Goal: Transaction & Acquisition: Purchase product/service

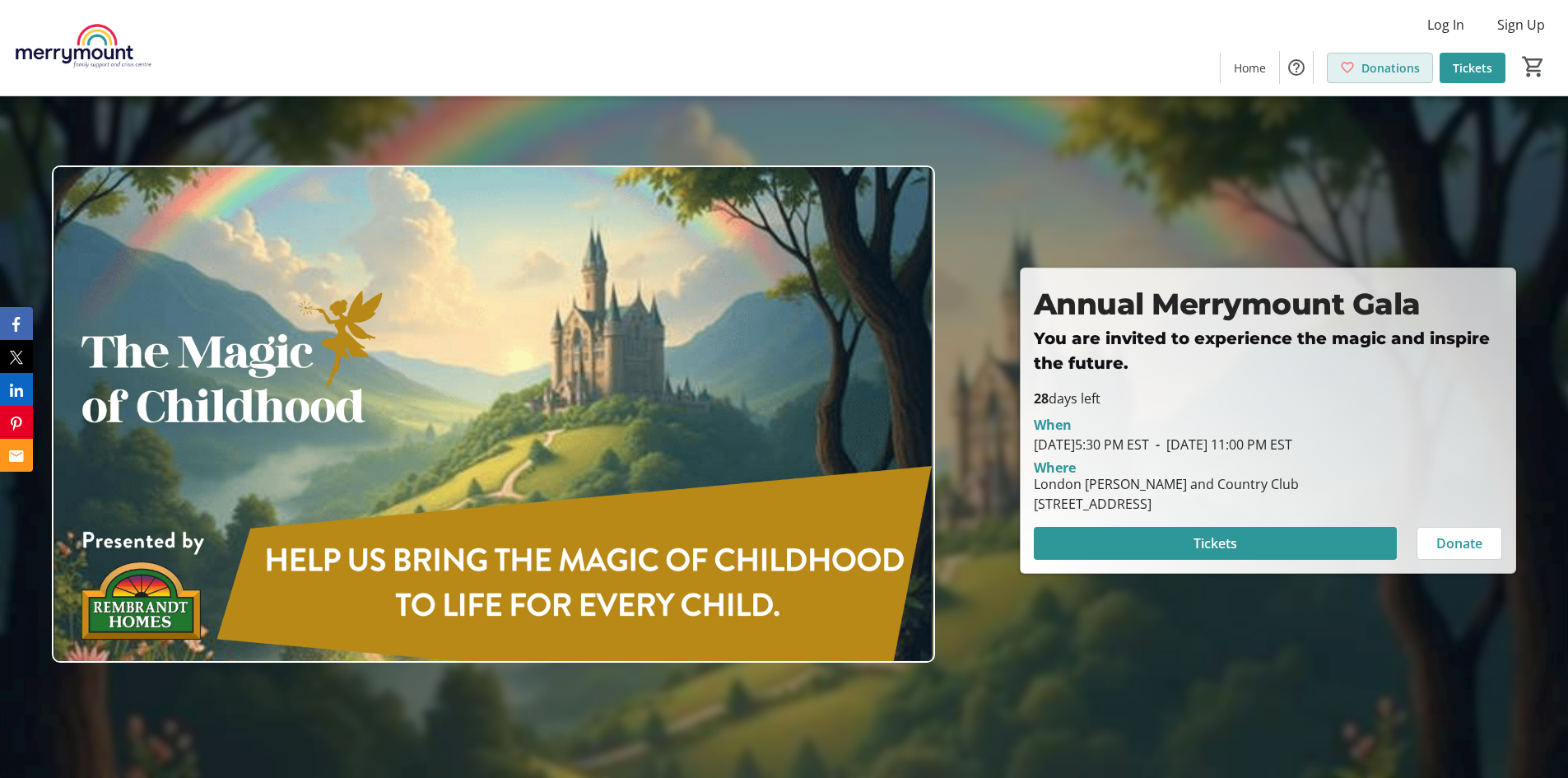
click at [1358, 68] on span at bounding box center [1380, 68] width 105 height 40
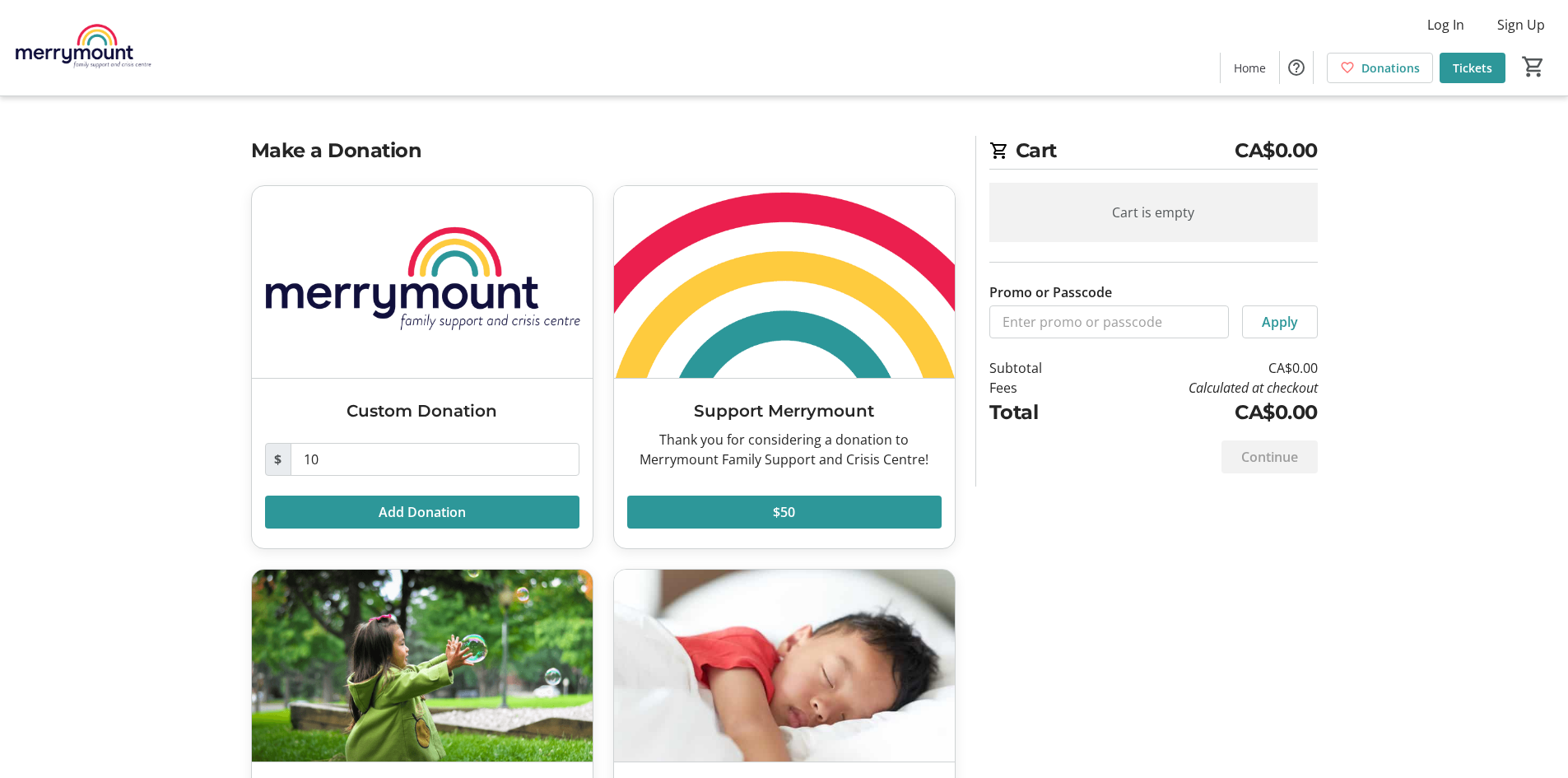
drag, startPoint x: 1172, startPoint y: 589, endPoint x: 1529, endPoint y: 626, distance: 358.9
click at [1172, 589] on div "Make a Donation Custom Donation $ 10 Add Donation Support Merrymount Thank you …" at bounding box center [784, 574] width 1086 height 876
click at [22, 185] on tr-checkout-feature-upsell-ui "Cart CA$0.00 Cart is empty Promo or Passcode Apply Subtotal CA$0.00 Fees Calcul…" at bounding box center [784, 506] width 1568 height 1012
click at [99, 55] on img at bounding box center [82, 48] width 146 height 82
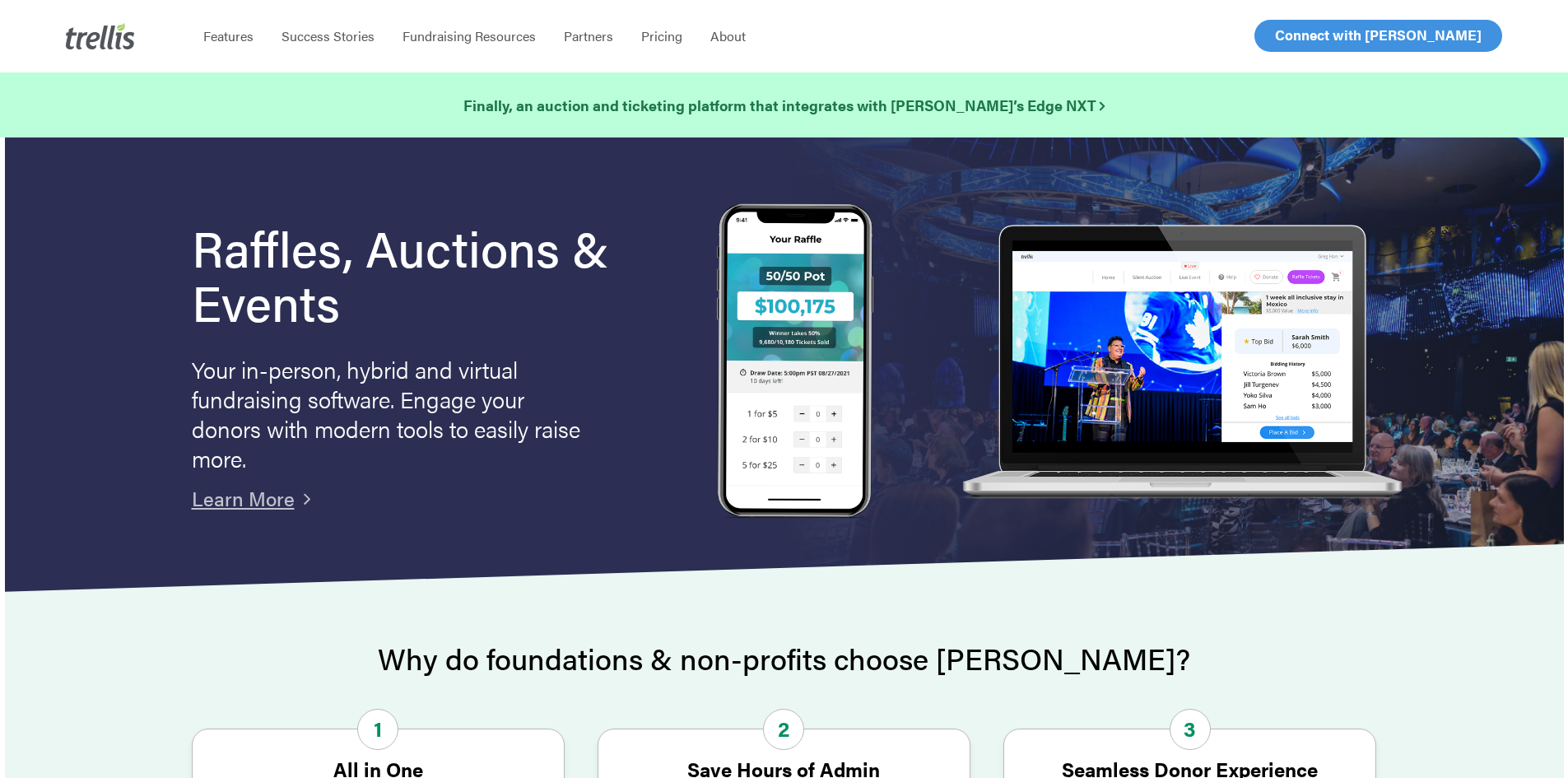
click at [1306, 48] on link "Log In" at bounding box center [1294, 36] width 64 height 30
